Goal: Task Accomplishment & Management: Manage account settings

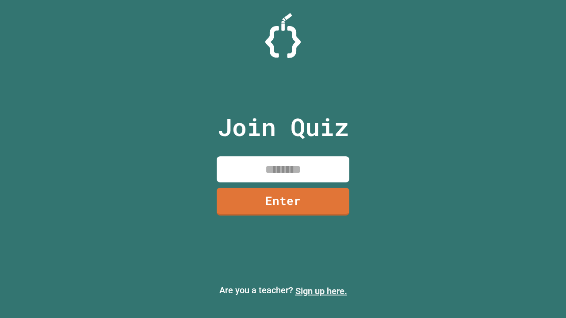
click at [321, 291] on link "Sign up here." at bounding box center [321, 291] width 52 height 11
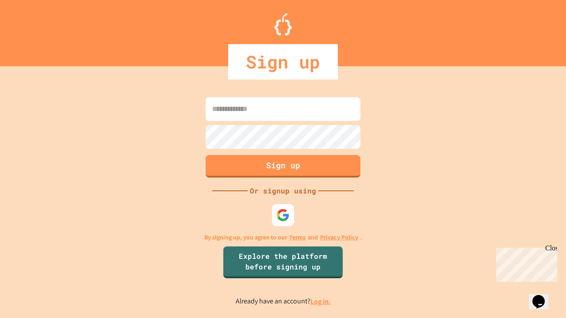
click at [321, 302] on link "Log in." at bounding box center [320, 301] width 20 height 9
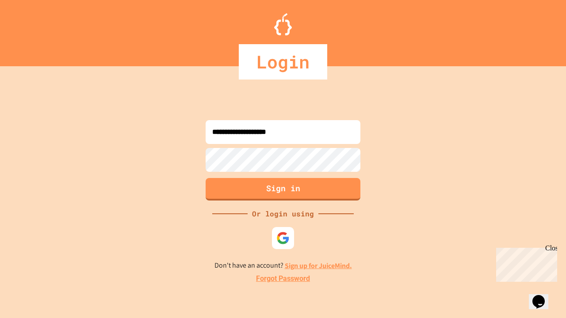
type input "**********"
